Goal: Task Accomplishment & Management: Manage account settings

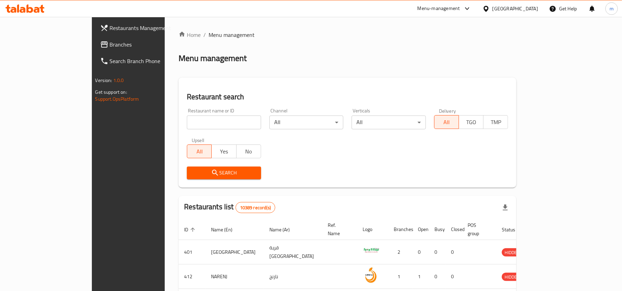
drag, startPoint x: 0, startPoint y: 0, endPoint x: 533, endPoint y: 9, distance: 533.3
click at [533, 9] on div "[GEOGRAPHIC_DATA]" at bounding box center [515, 9] width 46 height 8
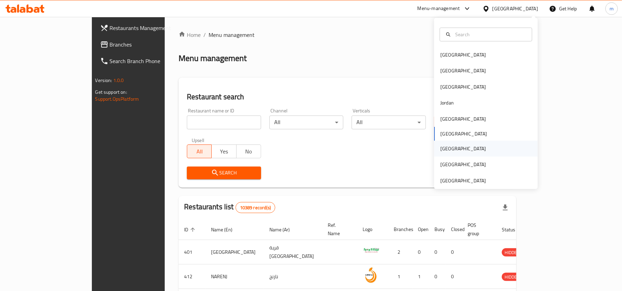
click at [447, 148] on div "[GEOGRAPHIC_DATA]" at bounding box center [463, 149] width 57 height 16
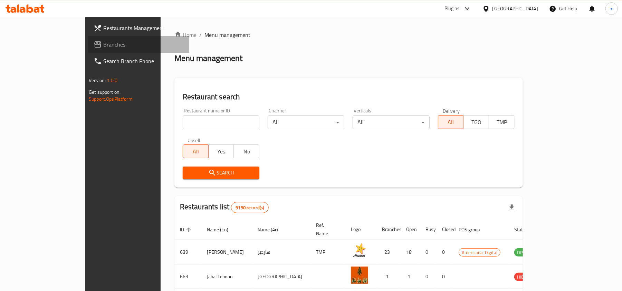
click at [103, 48] on span "Branches" at bounding box center [143, 44] width 80 height 8
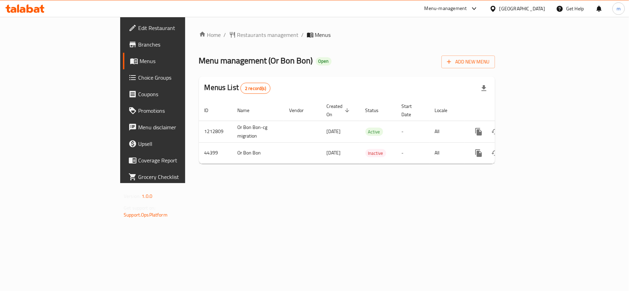
click at [138, 30] on span "Edit Restaurant" at bounding box center [178, 28] width 81 height 8
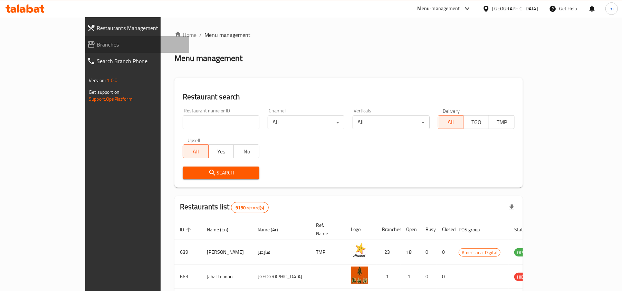
click at [97, 43] on span "Branches" at bounding box center [140, 44] width 87 height 8
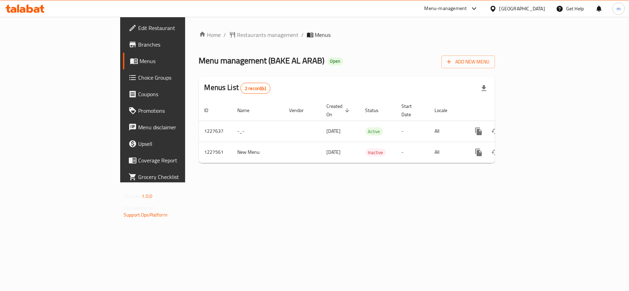
click at [32, 14] on div at bounding box center [25, 9] width 50 height 14
click at [32, 10] on icon at bounding box center [30, 8] width 7 height 8
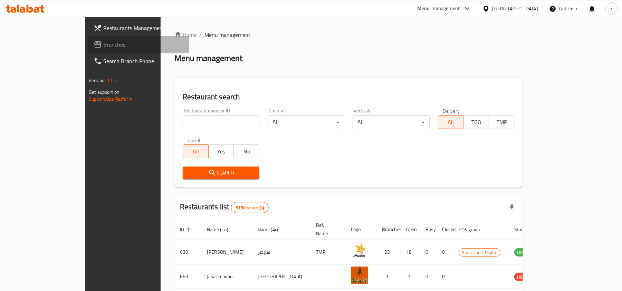
click at [103, 42] on span "Branches" at bounding box center [143, 44] width 80 height 8
